Goal: Task Accomplishment & Management: Complete application form

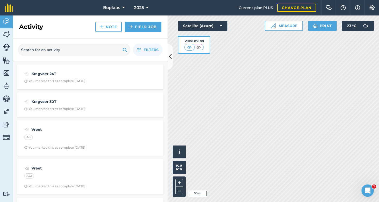
click at [278, 201] on html "Boplaas 2025 Current plan : PLUS Change plan Farm Chat Help Info Settings Bopla…" at bounding box center [189, 101] width 379 height 202
click at [8, 114] on img at bounding box center [6, 112] width 7 height 8
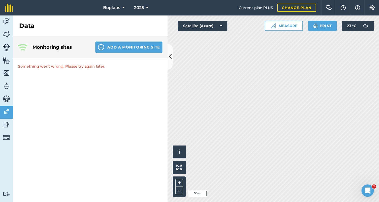
click at [8, 36] on img at bounding box center [6, 34] width 7 height 8
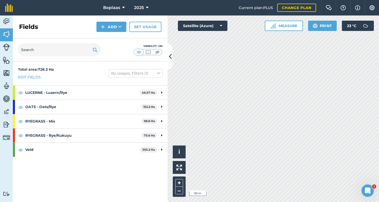
click at [6, 19] on img at bounding box center [6, 22] width 7 height 8
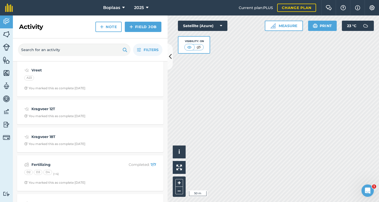
scroll to position [156, 0]
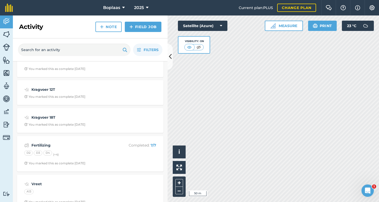
click at [98, 149] on div "Fertilizing Completed : 7 / 7 D2 D3 D4 (+ 4 ) You marked this as complete [DATE]" at bounding box center [90, 153] width 140 height 29
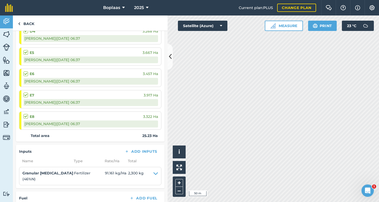
scroll to position [204, 0]
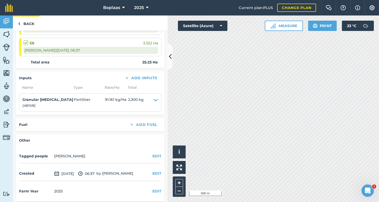
click at [28, 21] on link "Back" at bounding box center [26, 22] width 27 height 15
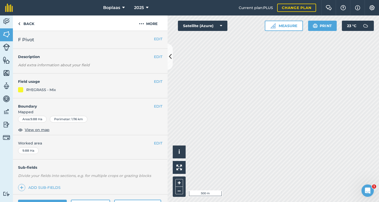
scroll to position [59, 0]
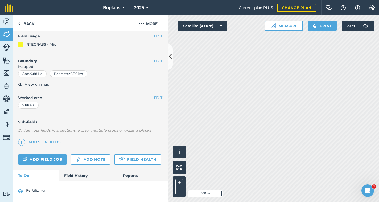
drag, startPoint x: 87, startPoint y: 175, endPoint x: 91, endPoint y: 171, distance: 4.9
click at [87, 175] on link "Field History" at bounding box center [88, 175] width 58 height 11
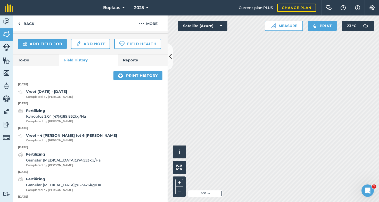
scroll to position [122, 0]
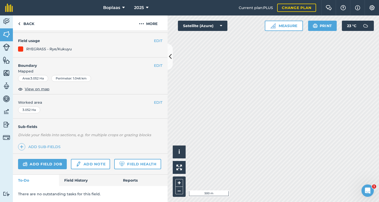
scroll to position [60, 0]
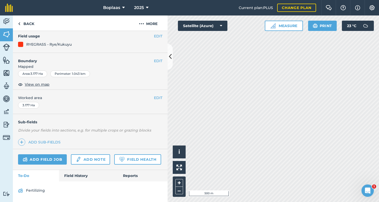
click at [73, 181] on link "Field History" at bounding box center [88, 175] width 58 height 11
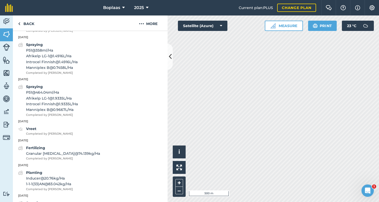
scroll to position [193, 0]
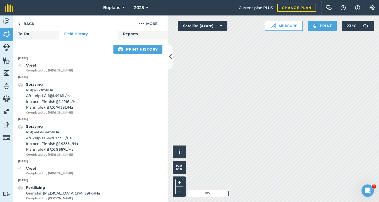
scroll to position [60, 0]
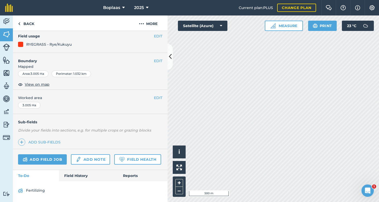
click at [72, 175] on link "Field History" at bounding box center [88, 175] width 58 height 11
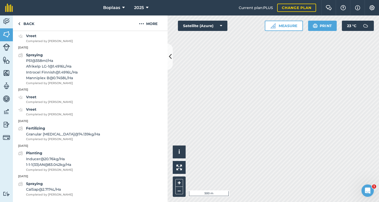
scroll to position [223, 0]
click at [31, 25] on link "Back" at bounding box center [26, 22] width 27 height 15
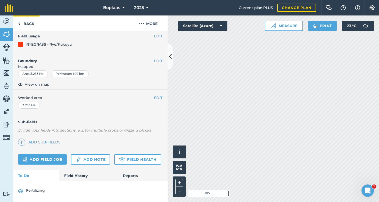
scroll to position [65, 0]
click at [6, 33] on img at bounding box center [6, 34] width 7 height 8
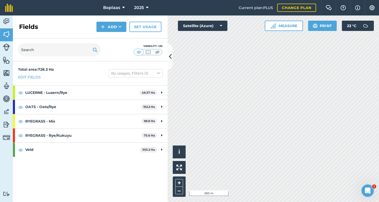
click at [6, 20] on img at bounding box center [6, 22] width 7 height 8
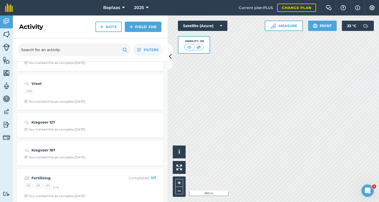
scroll to position [160, 0]
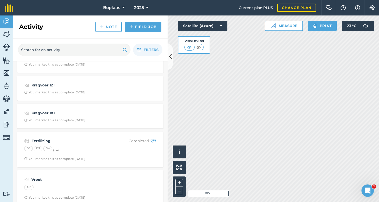
click at [85, 150] on div "D2 D3 D4 (+ 4 )" at bounding box center [90, 149] width 132 height 7
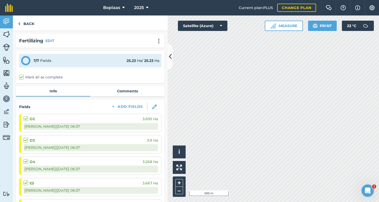
click at [5, 21] on img at bounding box center [6, 22] width 7 height 8
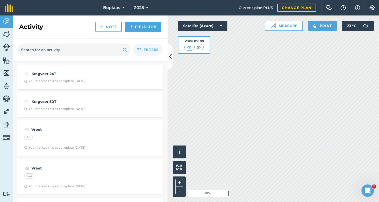
click at [142, 24] on link "Field Job" at bounding box center [143, 27] width 37 height 10
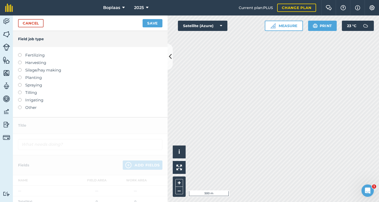
click at [19, 53] on label at bounding box center [21, 53] width 7 height 0
type input "Fertilizing"
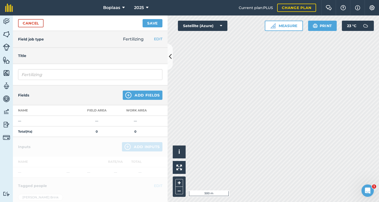
click at [138, 96] on button "Add Fields" at bounding box center [143, 94] width 40 height 9
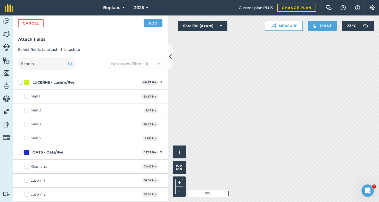
checkbox input "true"
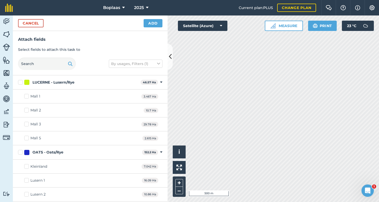
checkbox input "true"
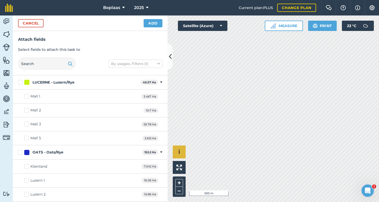
checkbox input "true"
click at [155, 23] on button "Add" at bounding box center [152, 23] width 19 height 8
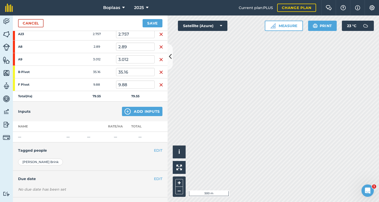
scroll to position [211, 0]
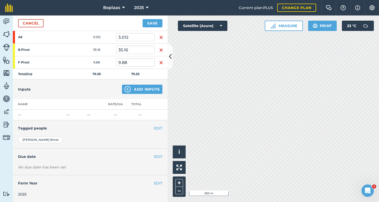
click at [137, 89] on button "Add Inputs" at bounding box center [142, 88] width 40 height 9
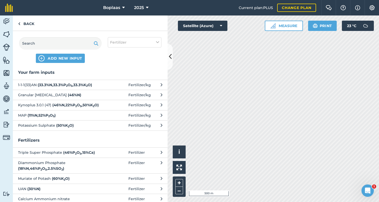
click at [68, 94] on strong "( 46 % N )" at bounding box center [74, 94] width 13 height 5
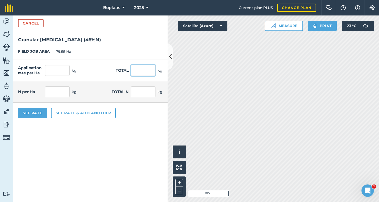
click at [145, 72] on input "text" at bounding box center [143, 70] width 25 height 11
type input "6750"
type input "84.852"
type input "6,750"
type input "39.032"
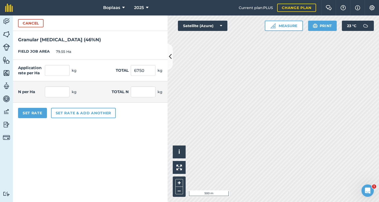
type input "3,105"
click at [134, 147] on form "Cancel Granular [MEDICAL_DATA] ( 46 % N ) FIELD JOB AREA 79.55 Ha Application r…" at bounding box center [90, 108] width 155 height 186
click at [33, 113] on button "Set Rate" at bounding box center [32, 113] width 29 height 10
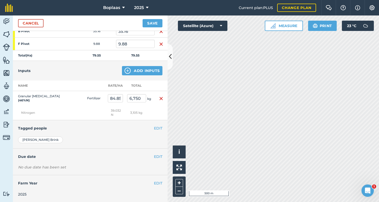
scroll to position [0, 0]
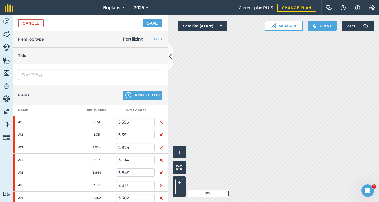
click at [152, 24] on button "Save" at bounding box center [152, 23] width 20 height 8
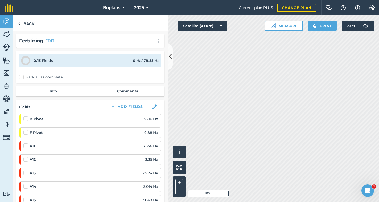
click at [20, 77] on label "Mark all as complete" at bounding box center [41, 76] width 44 height 5
click at [20, 77] on input "Mark all as complete" at bounding box center [20, 75] width 3 height 3
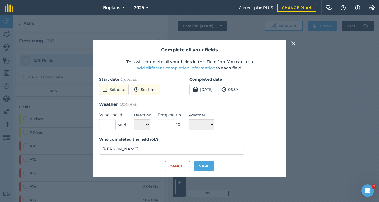
click at [207, 89] on button "[DATE]" at bounding box center [202, 89] width 27 height 11
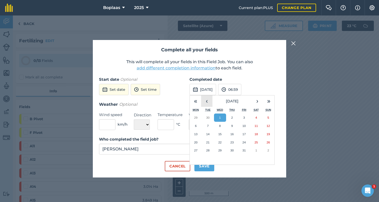
click at [207, 100] on button "‹" at bounding box center [206, 100] width 11 height 11
click at [198, 151] on button "29" at bounding box center [196, 150] width 12 height 8
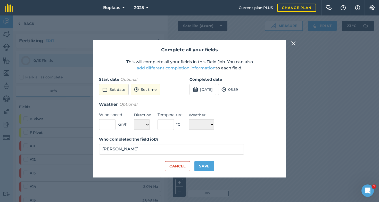
click at [201, 166] on button "Save" at bounding box center [204, 166] width 20 height 10
checkbox input "true"
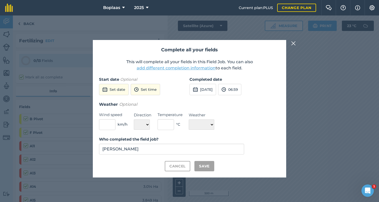
checkbox input "true"
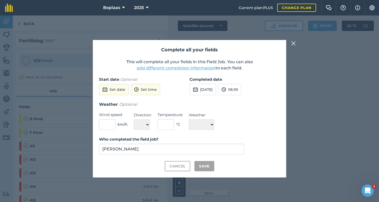
checkbox input "true"
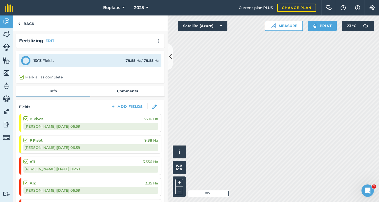
click at [5, 21] on img at bounding box center [6, 22] width 7 height 8
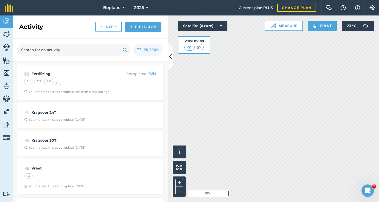
click at [146, 28] on link "Field Job" at bounding box center [143, 27] width 37 height 10
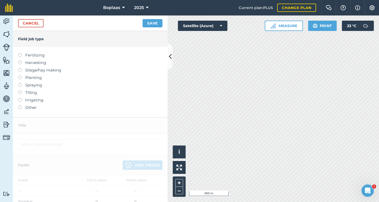
click at [19, 83] on label at bounding box center [21, 83] width 7 height 0
type input "Spraying"
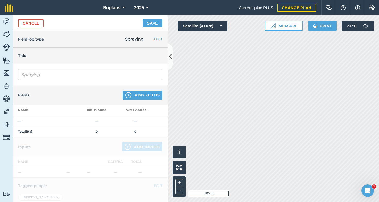
click at [140, 95] on button "Add Fields" at bounding box center [143, 94] width 40 height 9
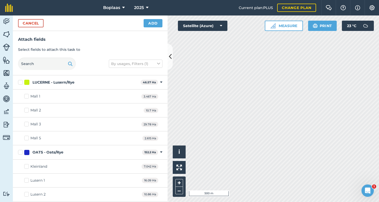
checkbox input "true"
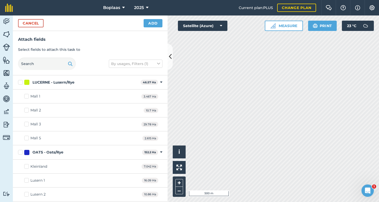
click at [155, 24] on button "Add" at bounding box center [152, 23] width 19 height 8
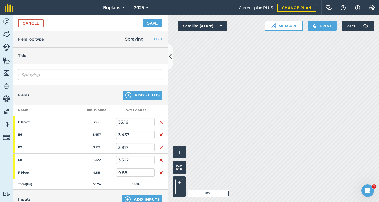
scroll to position [110, 0]
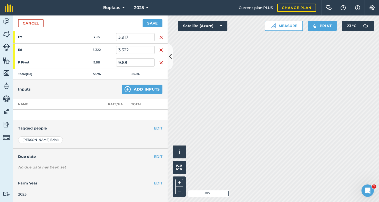
click at [143, 92] on button "Add Inputs" at bounding box center [142, 88] width 40 height 9
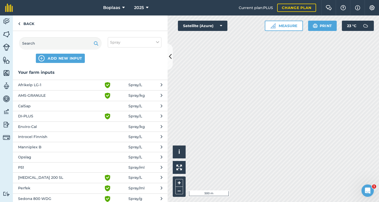
click at [67, 107] on span "CalSap" at bounding box center [60, 106] width 84 height 6
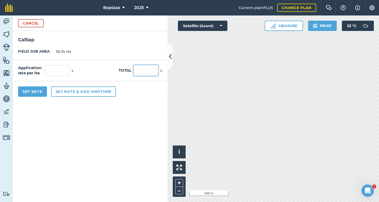
click at [147, 72] on input "text" at bounding box center [145, 70] width 25 height 11
type input "25"
type input "0.449"
click at [84, 131] on form "Cancel CalSap FIELD JOB AREA 55.74 Ha Application rate per Ha 0.449 L Total 25 …" at bounding box center [90, 108] width 155 height 186
drag, startPoint x: 151, startPoint y: 72, endPoint x: 135, endPoint y: 66, distance: 17.0
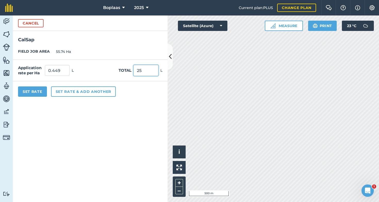
click at [119, 75] on div "Total 25 L" at bounding box center [140, 70] width 44 height 11
drag, startPoint x: 144, startPoint y: 71, endPoint x: 134, endPoint y: 58, distance: 16.1
click at [132, 62] on div "Application rate per Ha 0.449 L Total 25 L" at bounding box center [90, 70] width 155 height 21
type input "500"
type input "8.97"
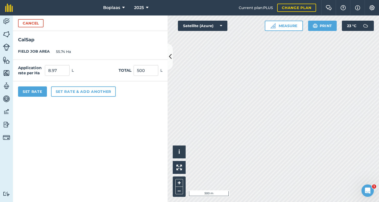
click at [121, 136] on form "Cancel CalSap FIELD JOB AREA 55.74 Ha Application rate per Ha 8.97 L Total 500 …" at bounding box center [90, 108] width 155 height 186
drag, startPoint x: 151, startPoint y: 69, endPoint x: 124, endPoint y: 74, distance: 28.1
click at [124, 74] on div "Total 500 L" at bounding box center [140, 70] width 44 height 11
drag, startPoint x: 151, startPoint y: 70, endPoint x: 137, endPoint y: 60, distance: 17.7
click at [136, 66] on input "500" at bounding box center [145, 70] width 25 height 11
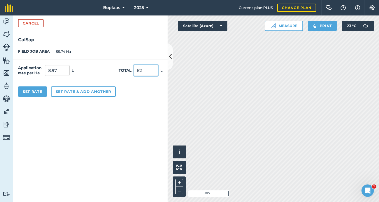
type input "625"
click at [31, 23] on button "Cancel" at bounding box center [31, 23] width 26 height 8
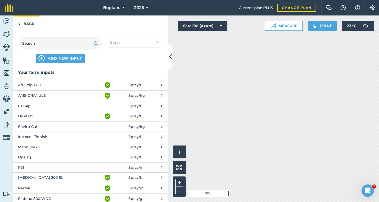
click at [26, 21] on link "Back" at bounding box center [26, 22] width 27 height 15
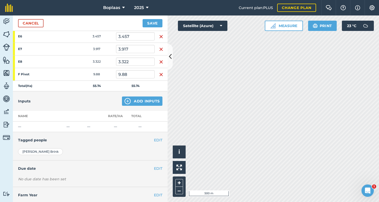
scroll to position [99, 0]
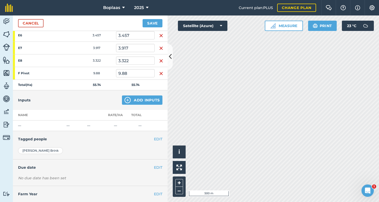
click at [135, 99] on button "Add Inputs" at bounding box center [142, 99] width 40 height 9
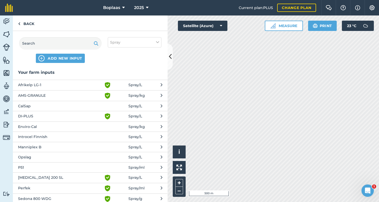
click at [21, 107] on span "CalSap" at bounding box center [60, 106] width 84 height 6
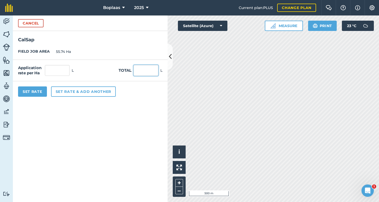
click at [144, 68] on input "text" at bounding box center [145, 70] width 25 height 11
type input "625"
type input "11.213"
click at [92, 146] on form "Cancel CalSap FIELD JOB AREA 55.74 Ha Application rate per Ha 11.213 L Total 62…" at bounding box center [90, 108] width 155 height 186
drag, startPoint x: 150, startPoint y: 70, endPoint x: 138, endPoint y: 59, distance: 16.6
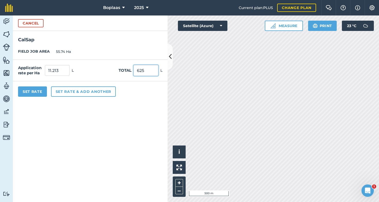
click at [132, 67] on div "Total 625 L" at bounding box center [140, 70] width 44 height 11
type input "500"
type input "8.97"
click at [73, 140] on form "Cancel CalSap FIELD JOB AREA 55.74 Ha Application rate per Ha 8.97 L Total 500 …" at bounding box center [90, 108] width 155 height 186
click at [36, 93] on button "Set Rate" at bounding box center [32, 91] width 29 height 10
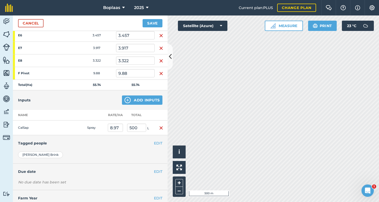
scroll to position [0, 0]
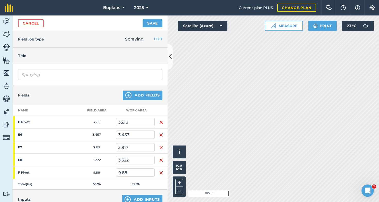
click at [155, 25] on button "Save" at bounding box center [152, 23] width 20 height 8
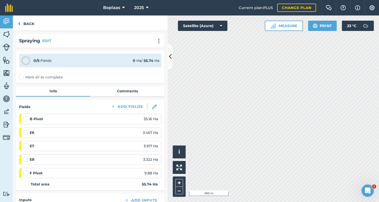
click at [20, 76] on label "Mark all as complete" at bounding box center [41, 76] width 44 height 5
click at [20, 76] on input "Mark all as complete" at bounding box center [20, 75] width 3 height 3
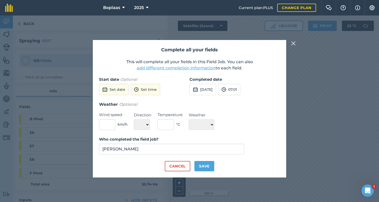
click at [208, 88] on button "[DATE]" at bounding box center [202, 89] width 27 height 11
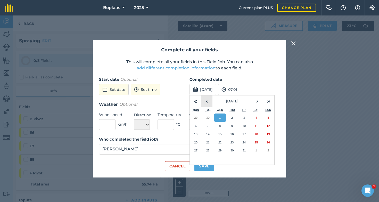
click at [207, 100] on button "‹" at bounding box center [206, 100] width 11 height 11
click at [230, 138] on button "25" at bounding box center [232, 142] width 12 height 8
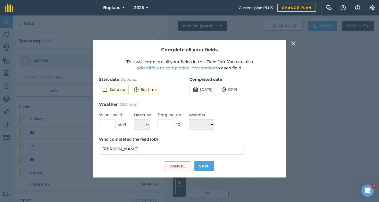
click at [207, 165] on button "Save" at bounding box center [204, 166] width 20 height 10
checkbox input "true"
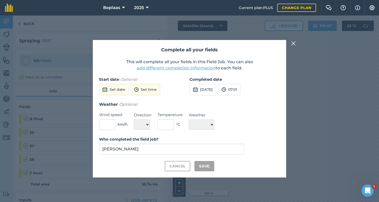
checkbox input "true"
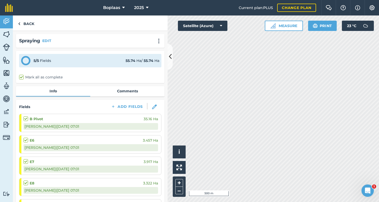
click at [8, 21] on img at bounding box center [6, 22] width 7 height 8
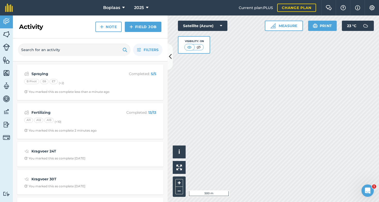
click at [6, 109] on img at bounding box center [6, 112] width 7 height 8
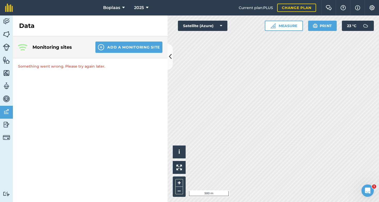
drag, startPoint x: 7, startPoint y: 21, endPoint x: 12, endPoint y: 20, distance: 5.6
click at [7, 21] on img at bounding box center [6, 22] width 7 height 8
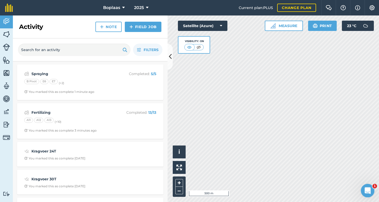
click at [364, 186] on div "Open Intercom Messenger" at bounding box center [366, 189] width 17 height 17
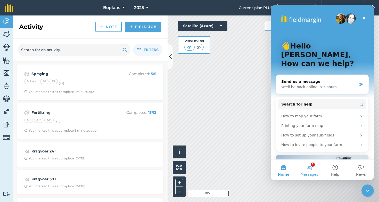
click at [307, 173] on span "Messages" at bounding box center [309, 174] width 18 height 4
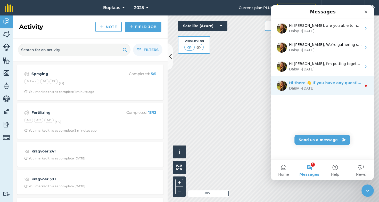
click at [327, 86] on div "Daisy • [DATE]" at bounding box center [325, 88] width 73 height 5
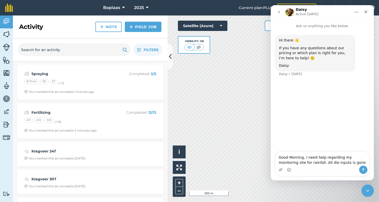
type textarea "Good Morning, I need help regarding my monitoring site for rainfall. All die in…"
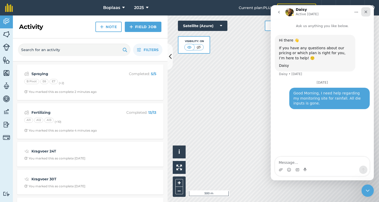
click at [366, 12] on icon "Close" at bounding box center [365, 12] width 3 height 3
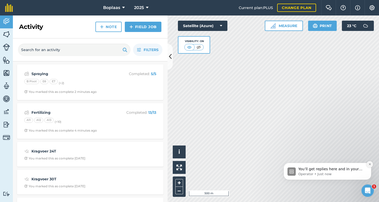
click at [369, 165] on icon "Dismiss notification" at bounding box center [369, 164] width 3 height 3
